Goal: Complete application form

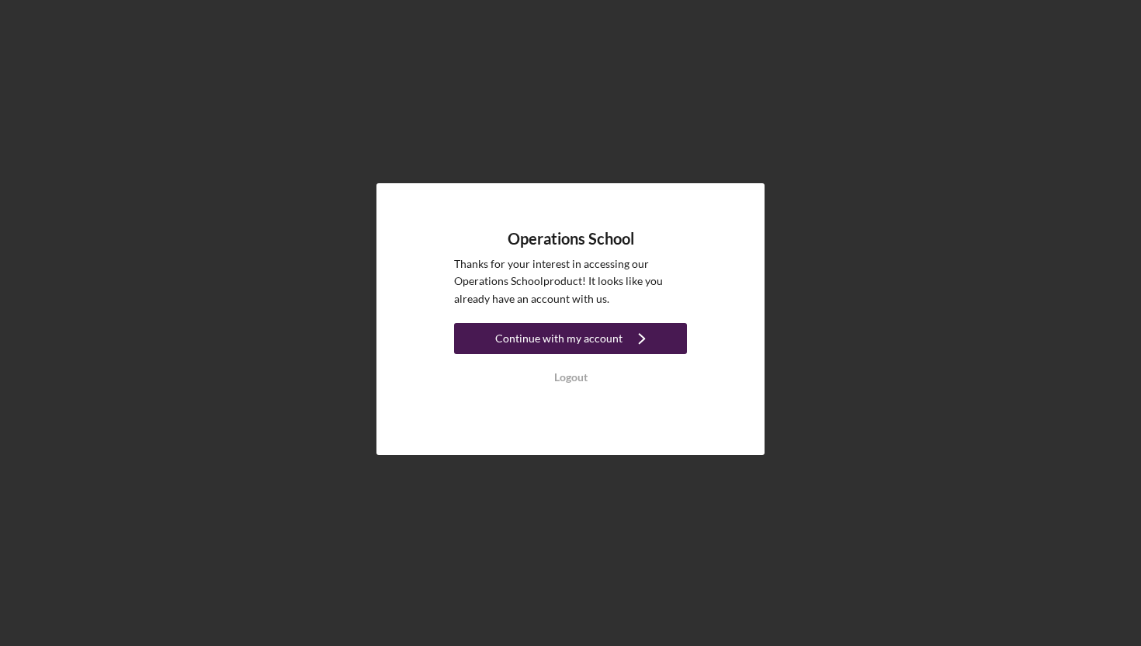
click at [607, 336] on div "Continue with my account" at bounding box center [558, 338] width 127 height 31
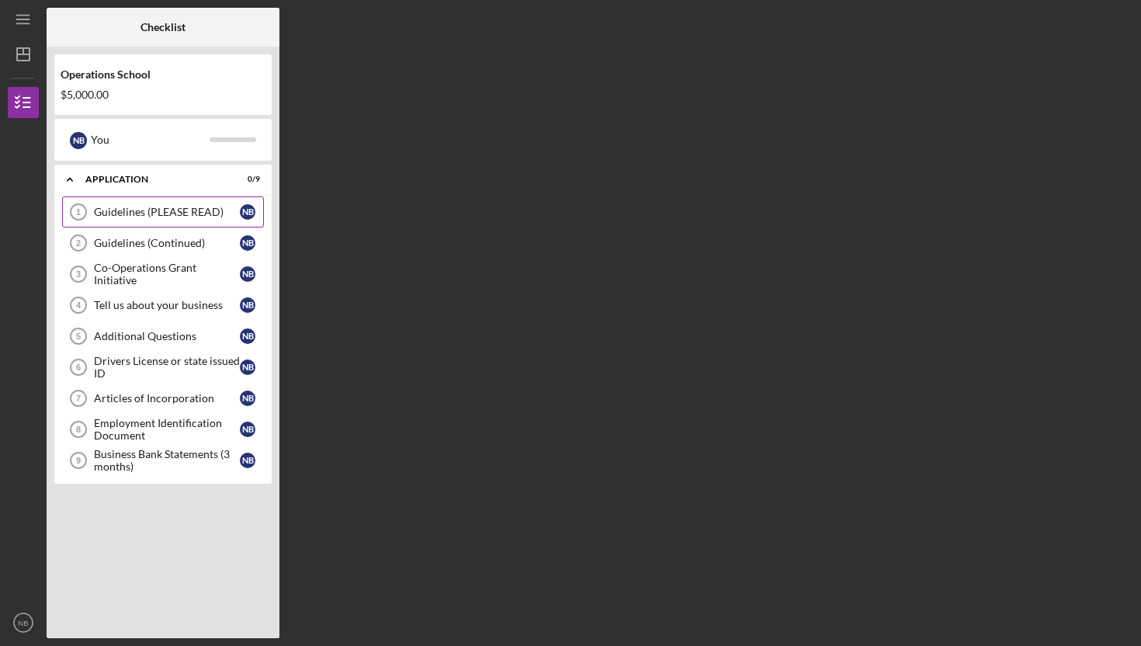
click at [126, 212] on div "Guidelines (PLEASE READ)" at bounding box center [167, 212] width 146 height 12
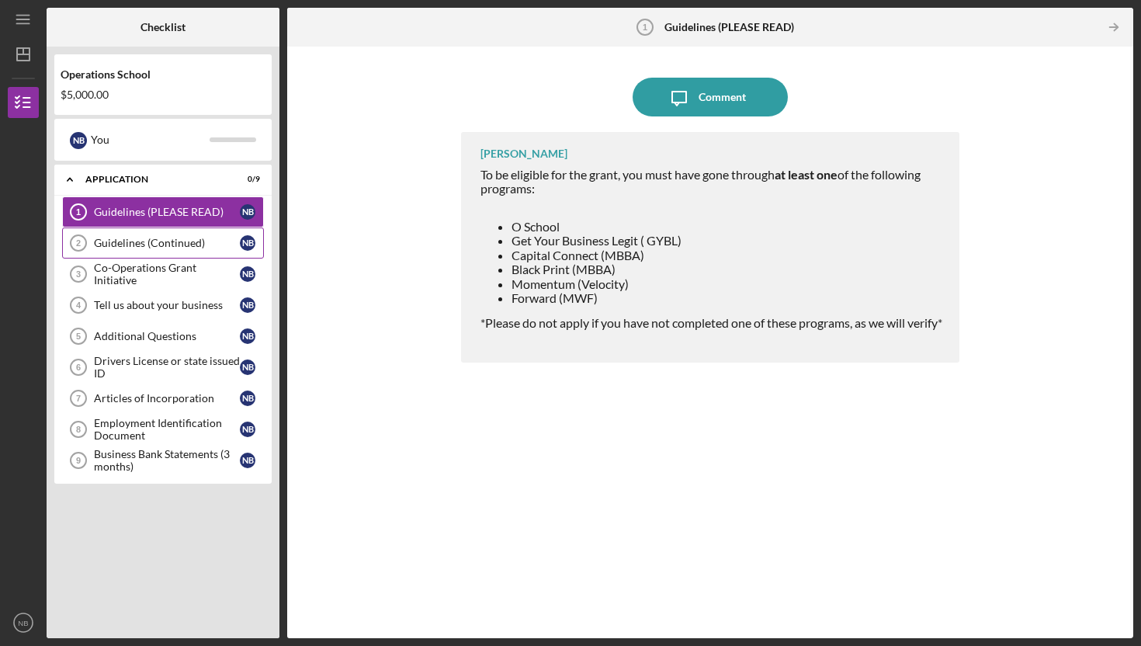
click at [143, 244] on div "Guidelines (Continued)" at bounding box center [167, 243] width 146 height 12
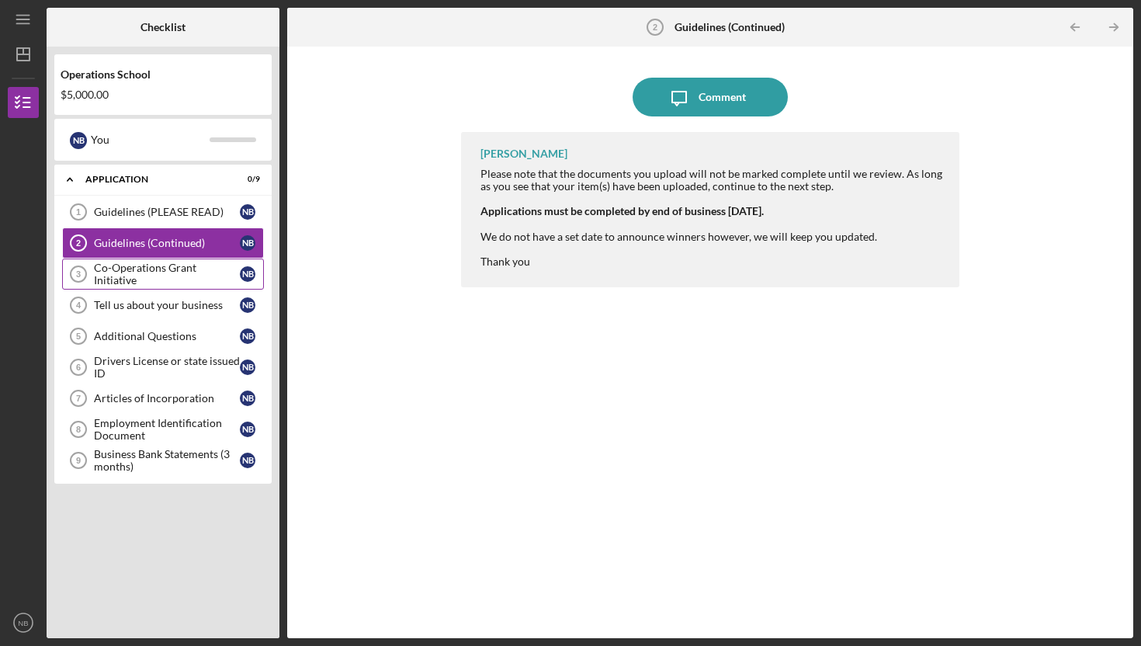
click at [145, 279] on div "Co-Operations Grant Initiative" at bounding box center [167, 273] width 146 height 25
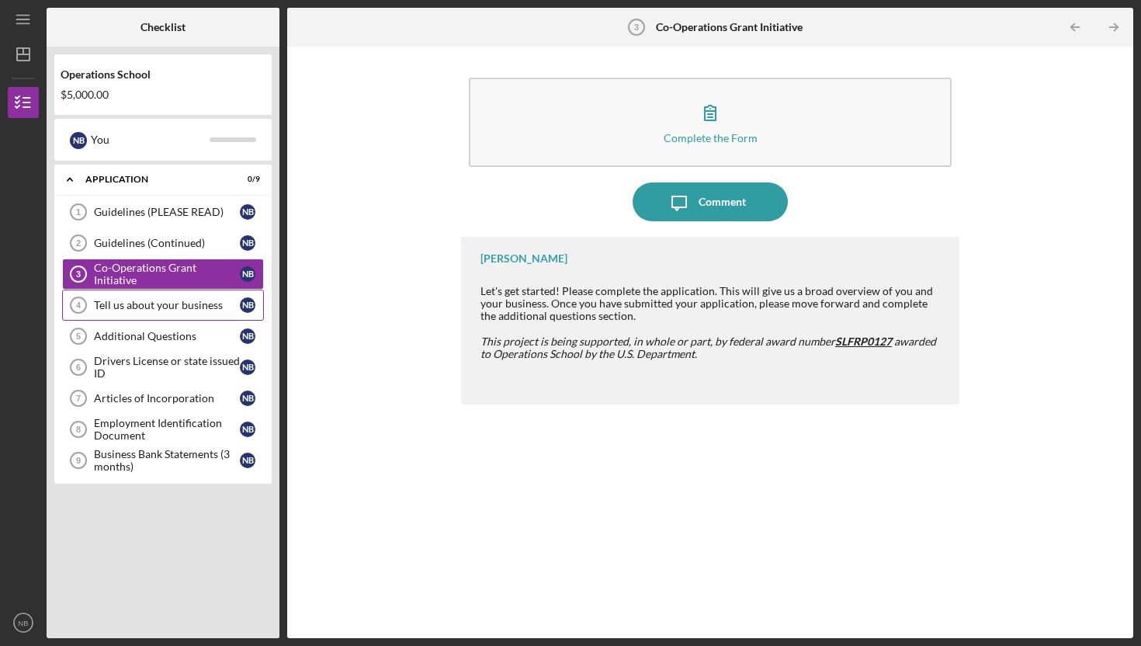
click at [159, 309] on div "Tell us about your business" at bounding box center [167, 305] width 146 height 12
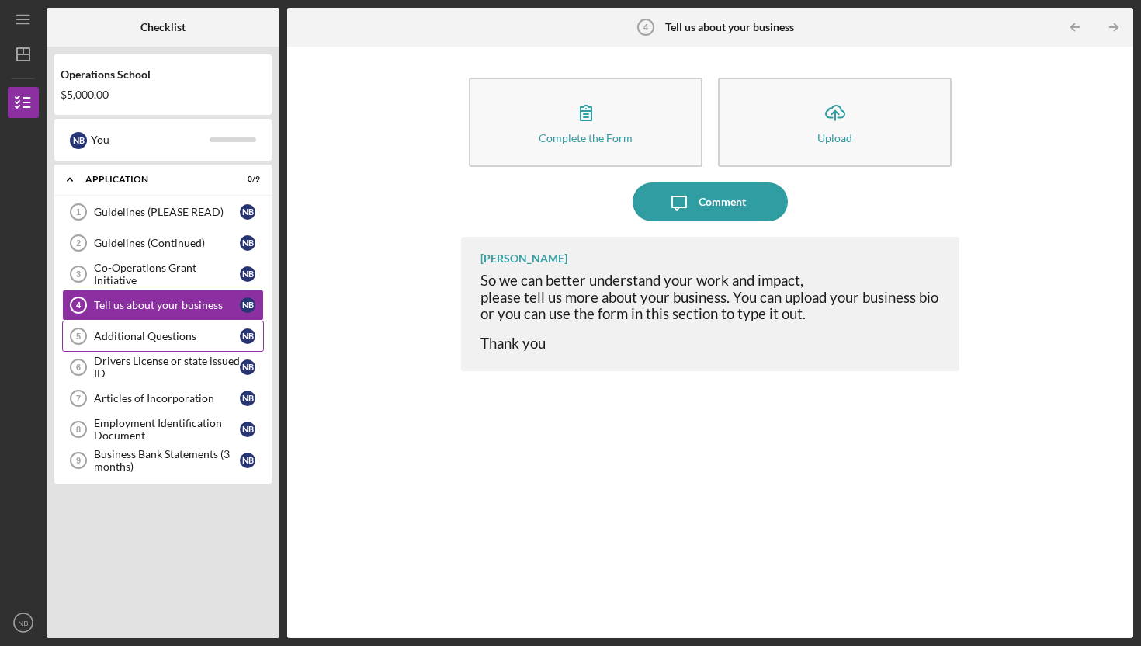
click at [161, 335] on div "Additional Questions" at bounding box center [167, 336] width 146 height 12
